Goal: Complete application form

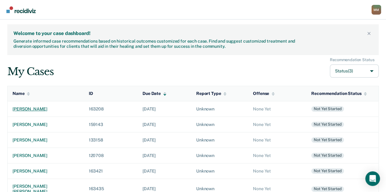
click at [28, 109] on div "[PERSON_NAME]" at bounding box center [45, 109] width 66 height 5
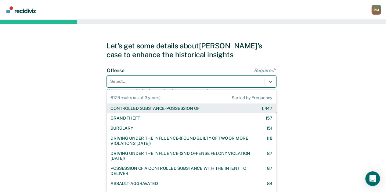
scroll to position [4, 0]
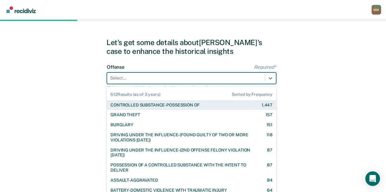
click at [152, 77] on div "Select..." at bounding box center [191, 79] width 169 height 12
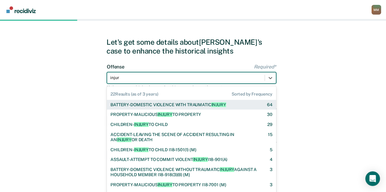
type input "injury"
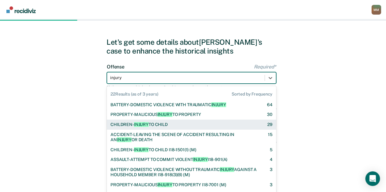
click at [155, 125] on div "CHILDREN- INJURY TO CHILD" at bounding box center [138, 124] width 57 height 5
checkbox input "true"
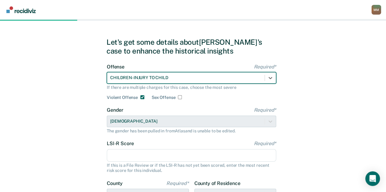
click at [177, 157] on input "LSI-R Score Required*" at bounding box center [191, 155] width 169 height 13
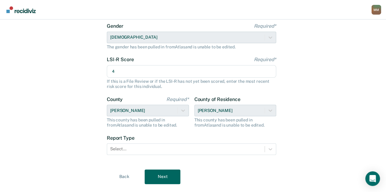
scroll to position [89, 0]
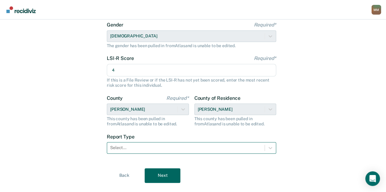
type input "4"
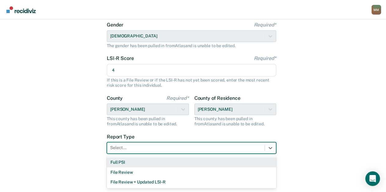
click at [130, 149] on div at bounding box center [185, 148] width 151 height 6
click at [128, 162] on div "Full PSI" at bounding box center [191, 163] width 169 height 10
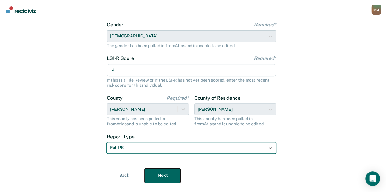
click at [157, 170] on button "Next" at bounding box center [162, 176] width 36 height 15
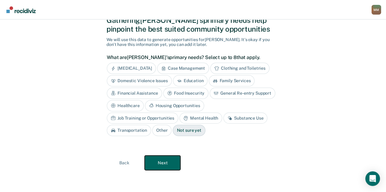
scroll to position [12, 0]
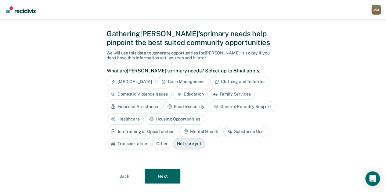
click at [179, 129] on div "Mental Health" at bounding box center [200, 131] width 43 height 11
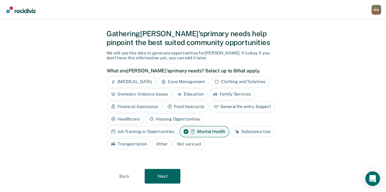
click at [155, 166] on div "Gathering [PERSON_NAME]'s primary needs help pinpoint the best suited community…" at bounding box center [192, 107] width 173 height 184
click at [157, 169] on button "Next" at bounding box center [162, 176] width 36 height 15
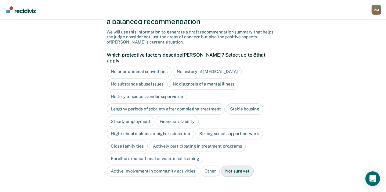
scroll to position [34, 0]
click at [154, 68] on div "No prior criminal convictions" at bounding box center [139, 71] width 65 height 11
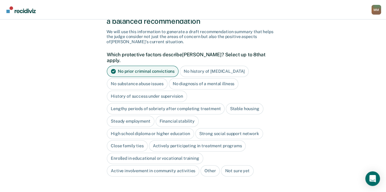
click at [192, 69] on div "No history of [MEDICAL_DATA]" at bounding box center [214, 71] width 69 height 11
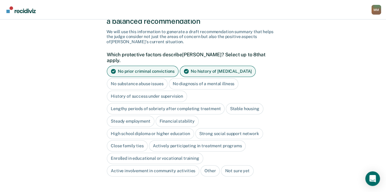
click at [191, 66] on div "No history of [MEDICAL_DATA]" at bounding box center [218, 71] width 76 height 11
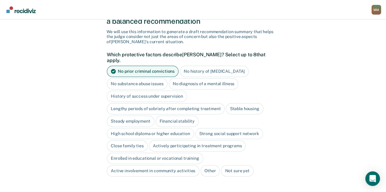
click at [148, 78] on div "No substance abuse issues" at bounding box center [137, 83] width 61 height 11
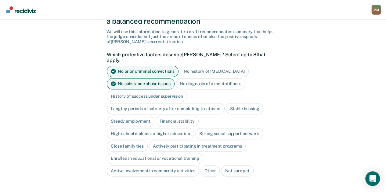
click at [237, 103] on div "Stable housing" at bounding box center [244, 108] width 37 height 11
click at [137, 116] on div "Steady employment" at bounding box center [131, 121] width 48 height 11
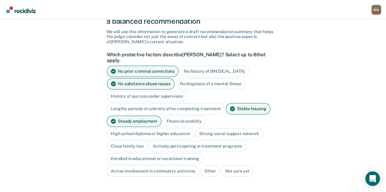
click at [174, 116] on div "Financial stability" at bounding box center [183, 121] width 43 height 11
click at [178, 128] on div "High school diploma or higher education" at bounding box center [150, 133] width 87 height 11
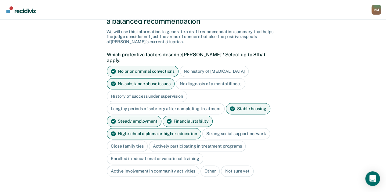
click at [215, 128] on div "Strong social support network" at bounding box center [236, 133] width 68 height 11
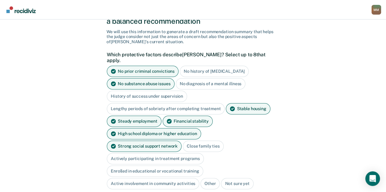
click at [183, 141] on div "Close family ties" at bounding box center [203, 146] width 41 height 11
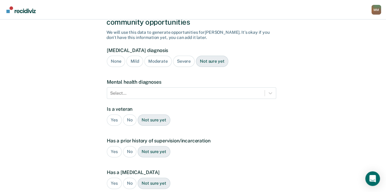
scroll to position [40, 0]
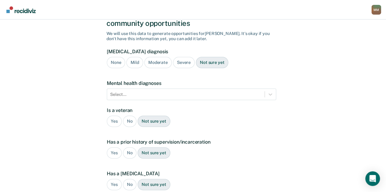
click at [121, 57] on div "None" at bounding box center [116, 62] width 18 height 11
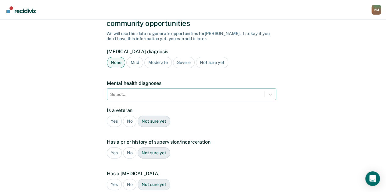
click at [127, 91] on div at bounding box center [185, 94] width 151 height 6
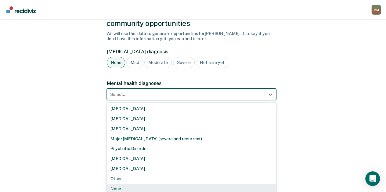
click at [126, 184] on div "None" at bounding box center [191, 189] width 169 height 10
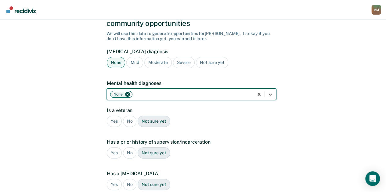
click at [127, 116] on div "No" at bounding box center [130, 121] width 14 height 11
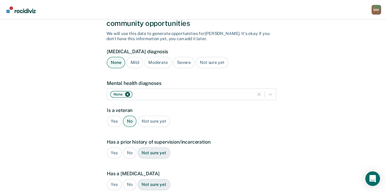
click at [130, 148] on div "No" at bounding box center [130, 153] width 14 height 11
click at [132, 179] on div "No" at bounding box center [130, 184] width 14 height 11
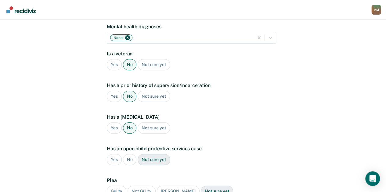
scroll to position [103, 0]
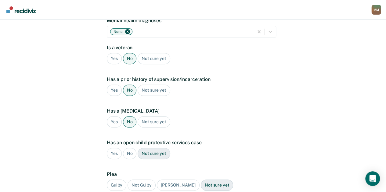
click at [129, 148] on div "No" at bounding box center [130, 153] width 14 height 11
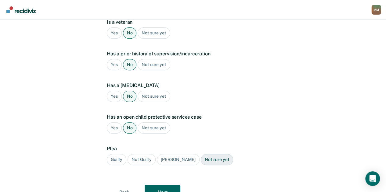
scroll to position [129, 0]
click at [114, 154] on div "Guilty" at bounding box center [117, 159] width 20 height 11
click at [174, 189] on button "Next" at bounding box center [162, 192] width 36 height 15
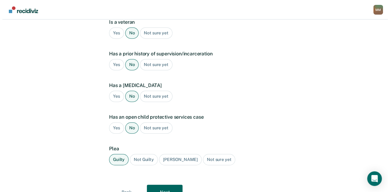
scroll to position [0, 0]
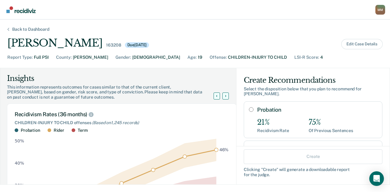
click at [272, 118] on div "21%" at bounding box center [273, 122] width 32 height 9
radio input "true"
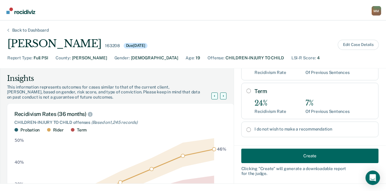
scroll to position [116, 0]
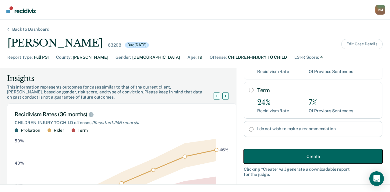
click at [269, 153] on button "Create" at bounding box center [313, 156] width 139 height 15
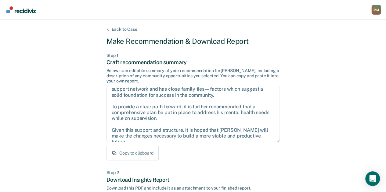
scroll to position [155, 0]
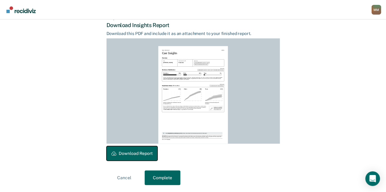
click at [147, 152] on button "Download Report" at bounding box center [131, 153] width 51 height 15
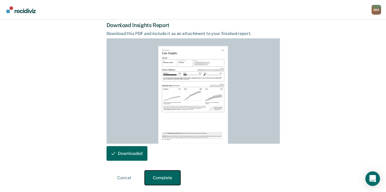
click at [169, 179] on button "Complete" at bounding box center [162, 178] width 36 height 15
